Goal: Navigation & Orientation: Find specific page/section

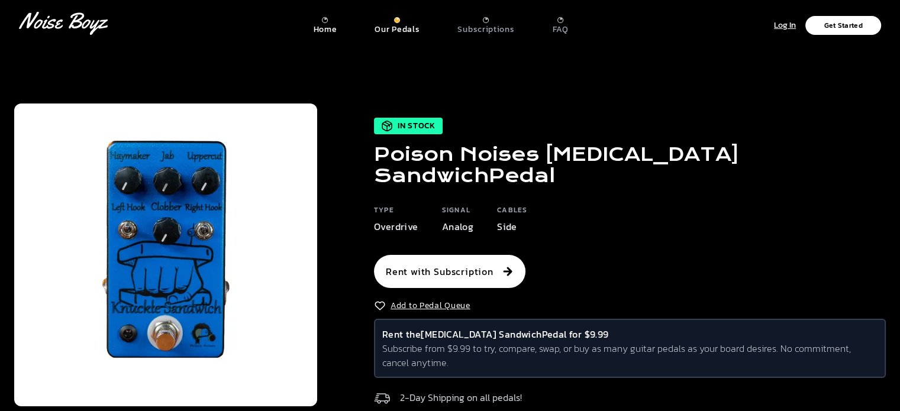
click at [330, 30] on p "Home" at bounding box center [325, 29] width 24 height 11
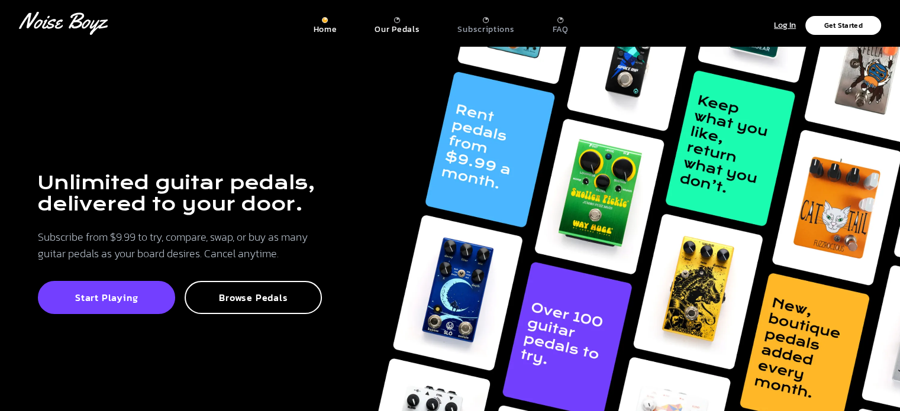
click at [392, 27] on p "Our Pedals" at bounding box center [397, 29] width 45 height 11
click at [398, 27] on p "Our Pedals" at bounding box center [397, 29] width 45 height 11
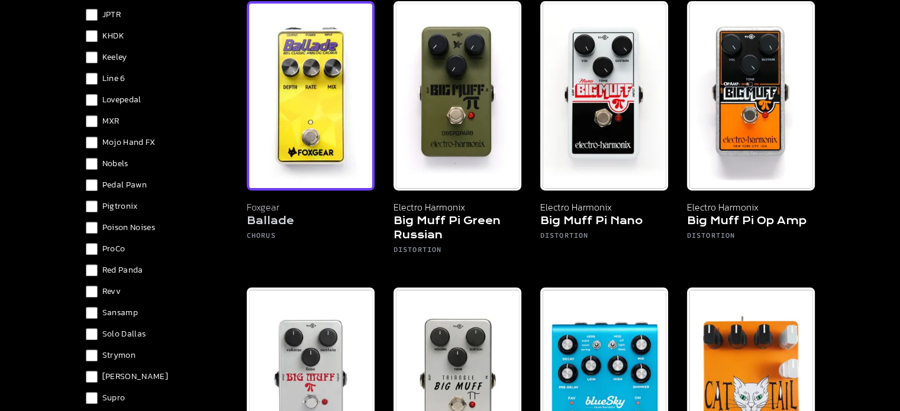
scroll to position [414, 0]
